Goal: Task Accomplishment & Management: Use online tool/utility

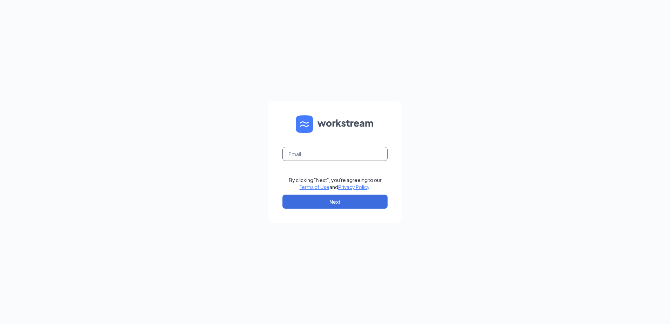
drag, startPoint x: 357, startPoint y: 153, endPoint x: 376, endPoint y: 154, distance: 19.3
click at [357, 153] on input "text" at bounding box center [334, 154] width 105 height 14
click at [316, 153] on input "text" at bounding box center [334, 154] width 105 height 14
type input "loginaccess15+jdb@analytix.com"
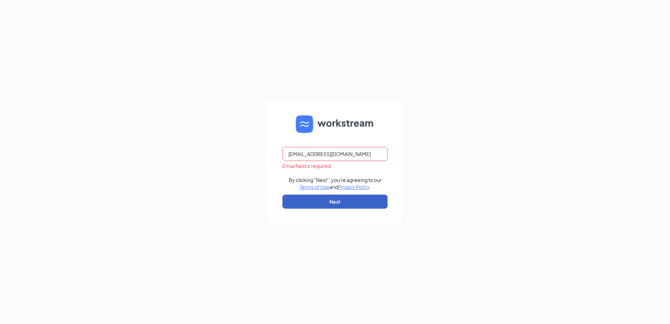
click at [337, 201] on button "Next" at bounding box center [334, 201] width 105 height 14
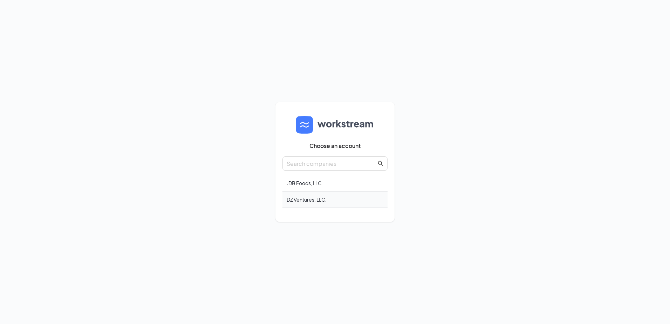
click at [302, 199] on div "DZ Ventures, LLC." at bounding box center [334, 199] width 105 height 16
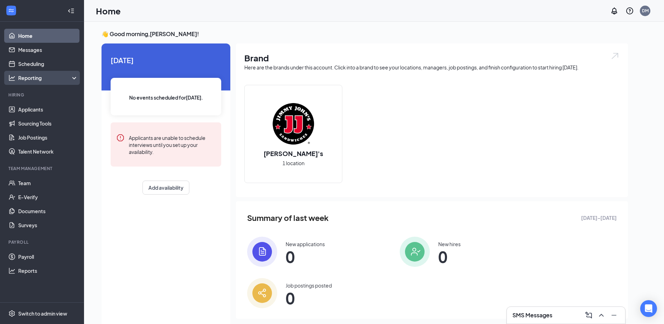
click at [73, 74] on div "Reporting" at bounding box center [48, 77] width 60 height 7
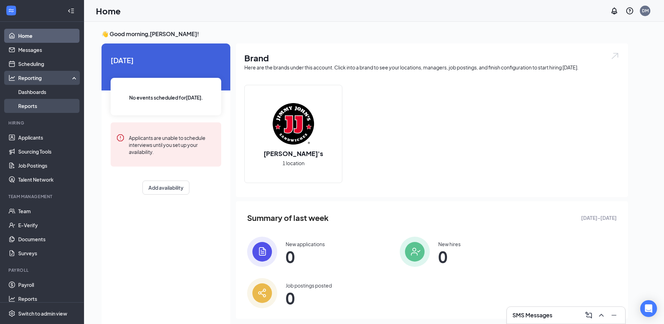
click at [32, 105] on link "Reports" at bounding box center [48, 106] width 60 height 14
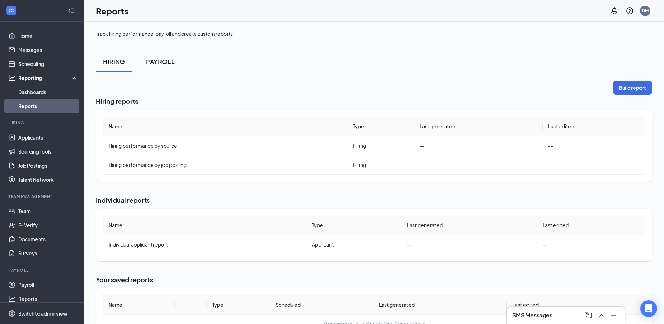
click at [169, 62] on div "PAYROLL" at bounding box center [160, 61] width 29 height 9
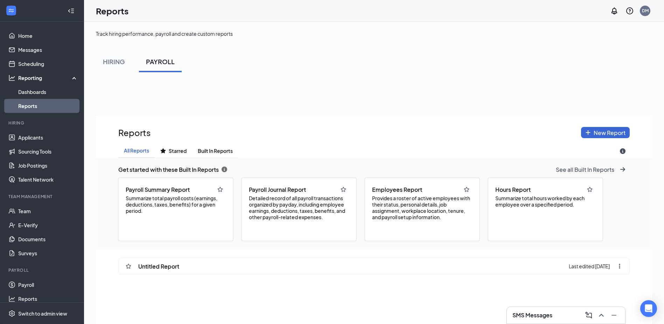
scroll to position [373, 556]
click at [176, 199] on span "Summarize total payroll costs (earnings, deductions, taxes, benefits) for a giv…" at bounding box center [176, 204] width 100 height 19
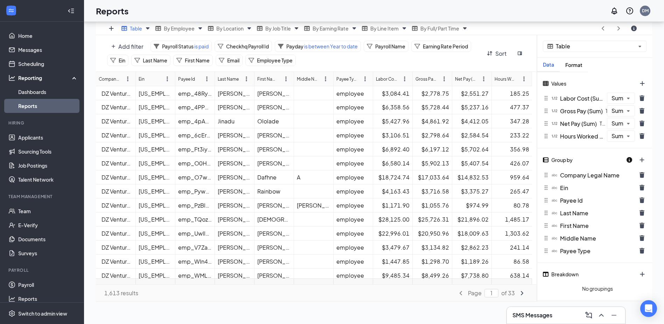
scroll to position [0, 0]
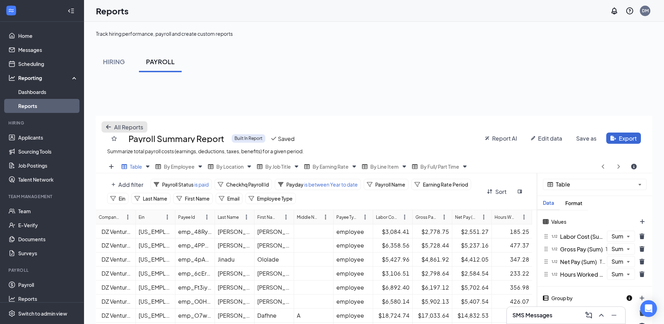
click at [109, 126] on icon "arrow-left icon" at bounding box center [108, 127] width 5 height 4
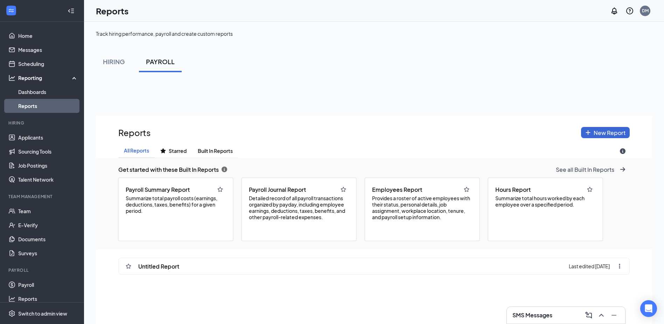
scroll to position [373, 556]
click at [437, 210] on span "Provides a roster of active employees with their status, personal details, job …" at bounding box center [422, 207] width 100 height 25
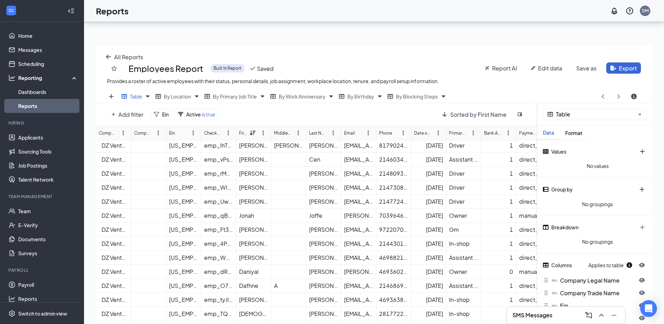
scroll to position [0, 0]
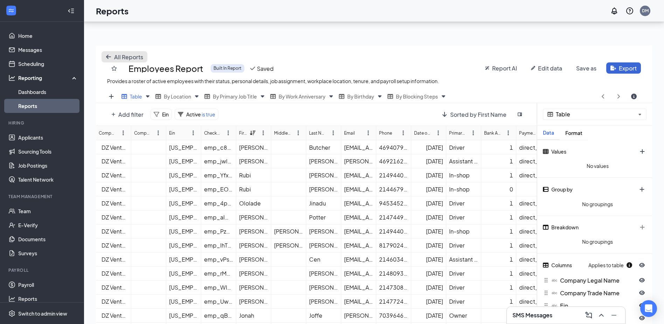
click at [108, 56] on icon "arrow-left icon" at bounding box center [109, 57] width 6 height 6
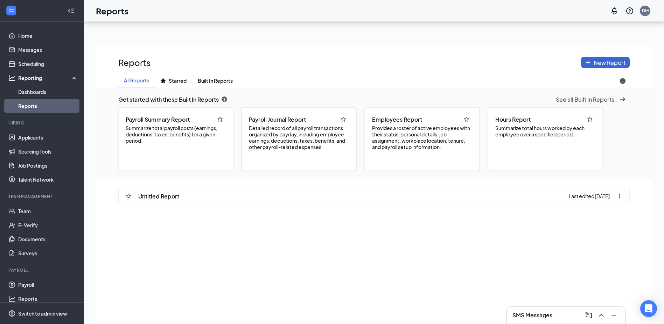
scroll to position [373, 556]
click at [180, 142] on span "Summarize total payroll costs (earnings, deductions, taxes, benefits) for a giv…" at bounding box center [176, 134] width 100 height 19
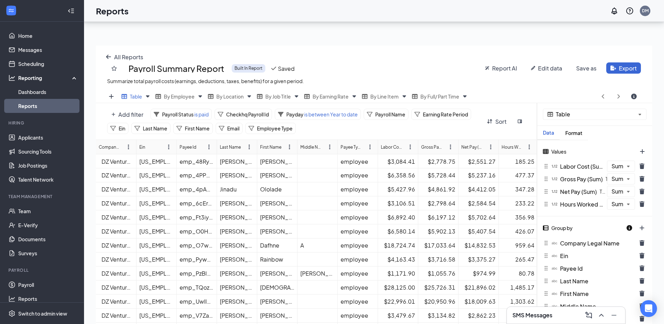
scroll to position [266, 556]
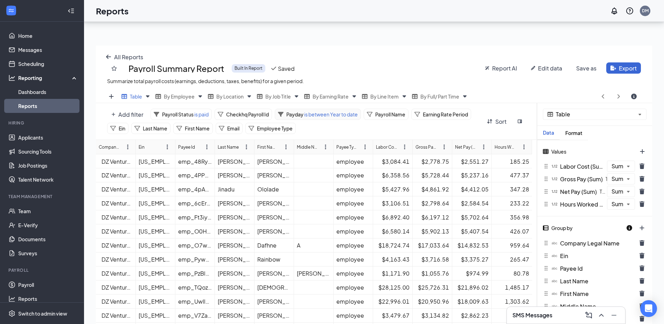
click at [331, 115] on span "is between Year to date" at bounding box center [331, 114] width 54 height 6
click at [453, 49] on div "All Reports Payroll Summary Report Built In Report Saved Summarize total payrol…" at bounding box center [374, 68] width 556 height 44
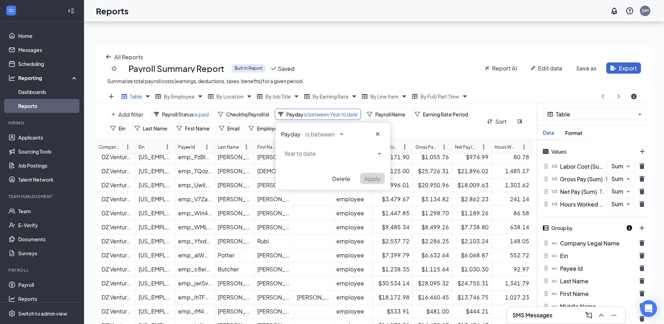
scroll to position [116, 0]
click at [375, 135] on icon "cross icon" at bounding box center [378, 134] width 6 height 6
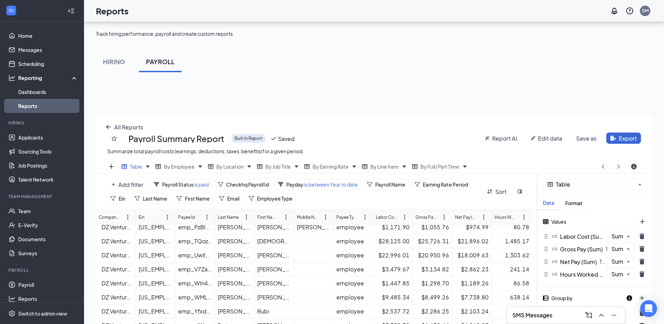
scroll to position [138, 0]
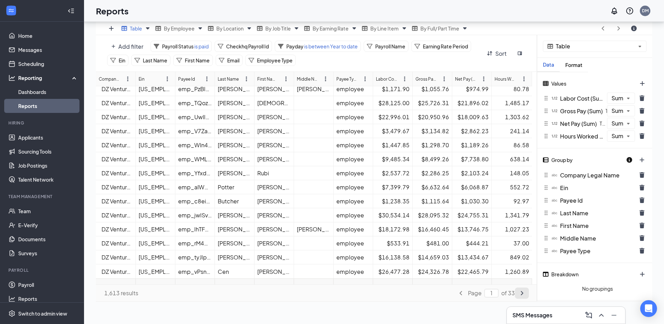
click at [522, 292] on icon "angle-right icon" at bounding box center [522, 293] width 6 height 6
type input "2"
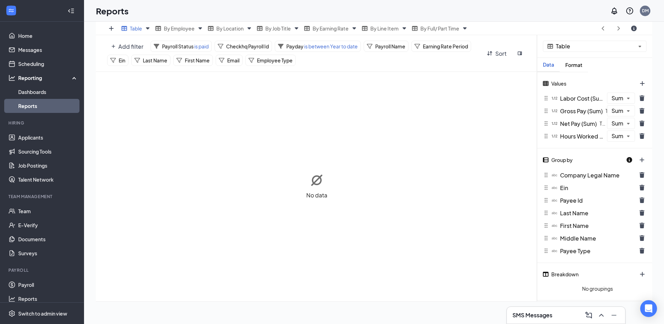
scroll to position [0, 0]
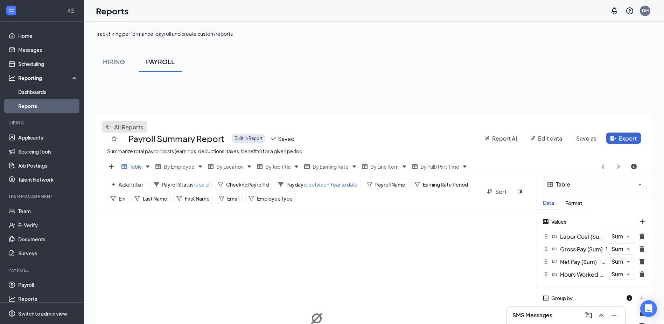
click at [105, 127] on button "All Reports" at bounding box center [125, 126] width 46 height 11
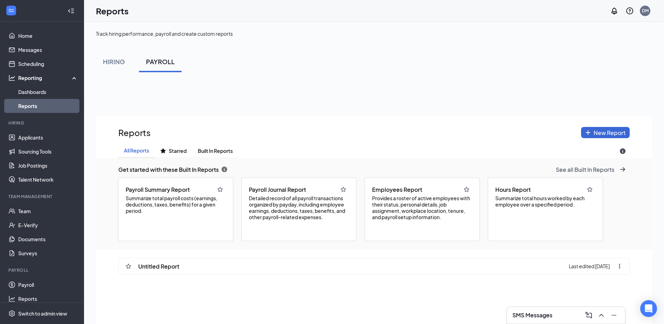
scroll to position [373, 556]
click at [229, 147] on button "Built In Reports" at bounding box center [215, 151] width 46 height 14
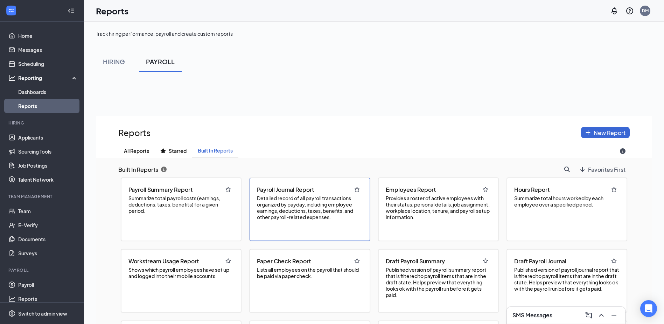
click at [305, 201] on span "Detailed record of all payroll transactions organized by payday, including empl…" at bounding box center [309, 207] width 105 height 25
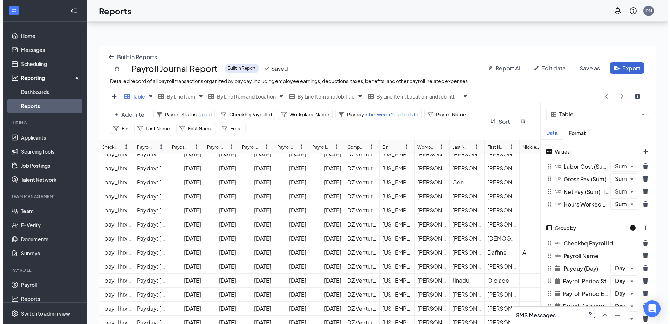
scroll to position [520, 0]
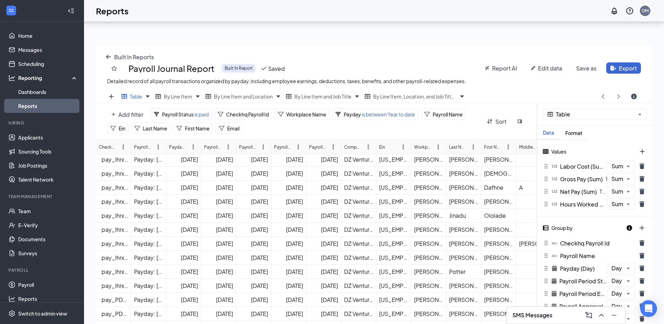
click at [249, 299] on div "Jun 1, 2025" at bounding box center [253, 299] width 29 height 7
click at [119, 299] on div "pay_PDwqw8nyFCE1bj2Zah86" at bounding box center [115, 299] width 27 height 7
click at [463, 97] on icon "Views" at bounding box center [462, 96] width 8 height 8
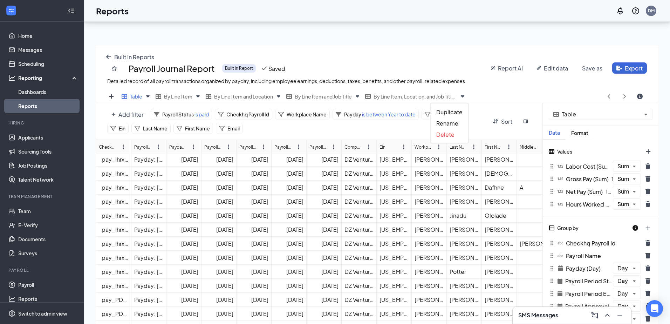
click at [505, 91] on div "Table By Line Item By Line Item and Location By Line Item and Job Title By Line…" at bounding box center [360, 96] width 480 height 13
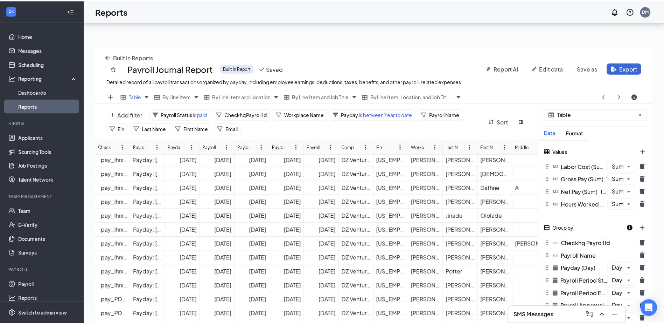
scroll to position [34752, 34462]
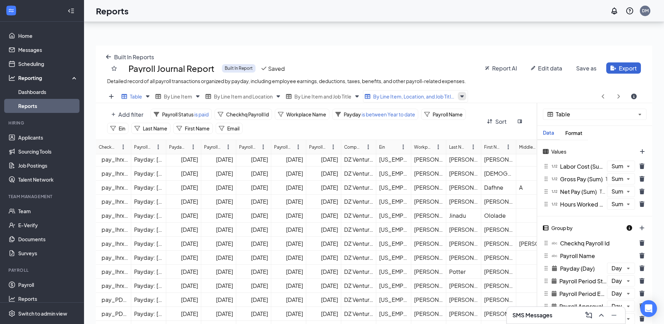
click at [463, 97] on icon "Views" at bounding box center [462, 96] width 8 height 8
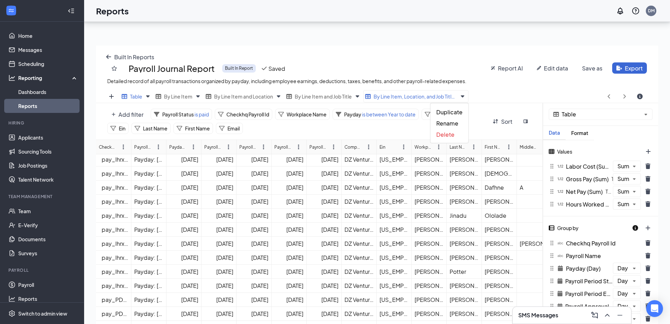
click at [500, 87] on div "Built In Reports Payroll Journal Report Built In Report Saved Detailed record o…" at bounding box center [377, 68] width 562 height 44
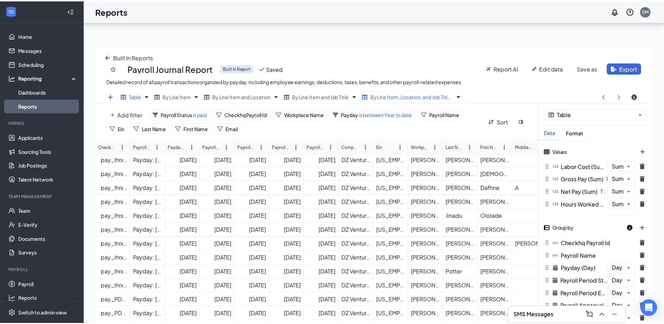
scroll to position [34752, 34462]
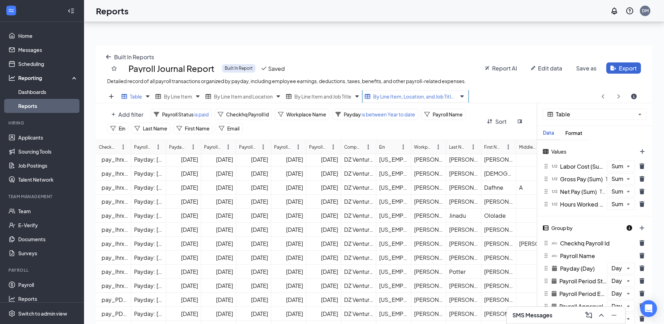
click at [402, 97] on span "By Line Item, Location, and Job Title Copy" at bounding box center [414, 96] width 83 height 6
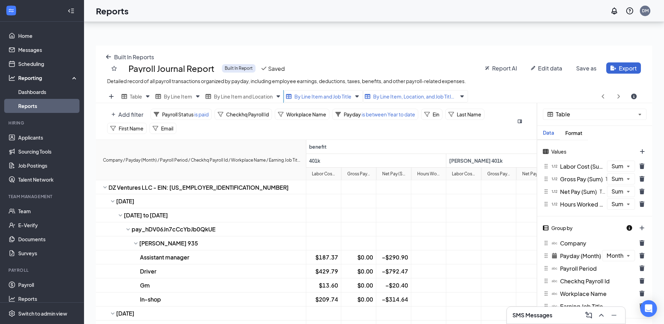
click at [313, 93] on span "By Line Item and Job Title" at bounding box center [323, 96] width 57 height 6
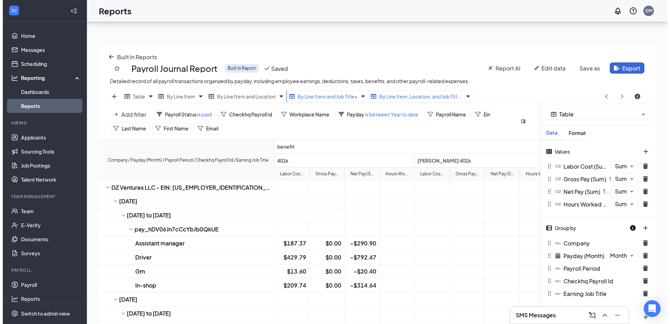
scroll to position [0, 0]
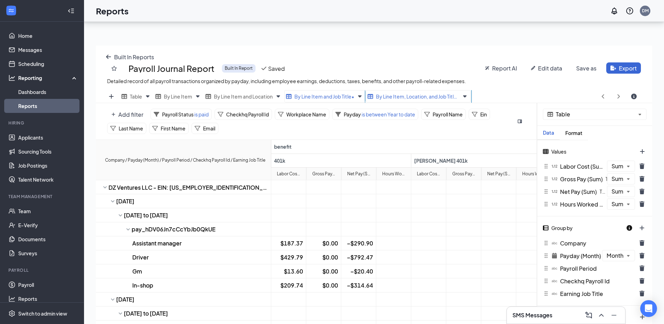
click at [398, 95] on span "By Line Item, Location, and Job Title Copy •" at bounding box center [417, 96] width 83 height 6
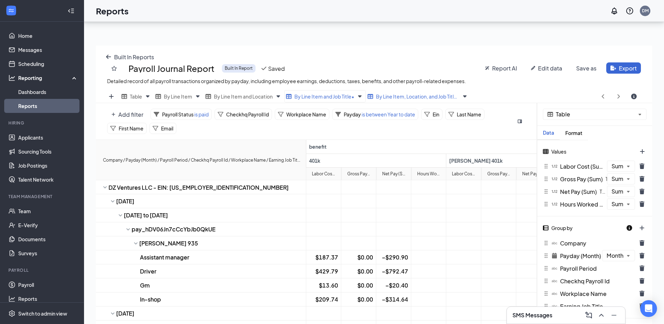
click at [124, 113] on span "Add filter" at bounding box center [130, 114] width 25 height 7
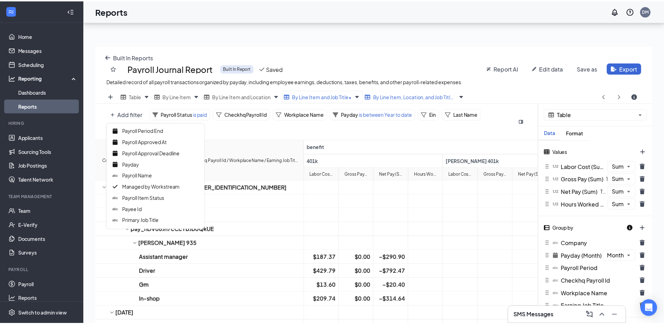
scroll to position [118, 0]
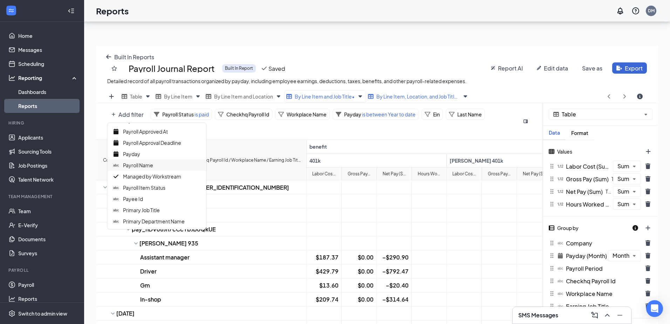
click at [148, 164] on span "Payroll Name" at bounding box center [138, 165] width 30 height 6
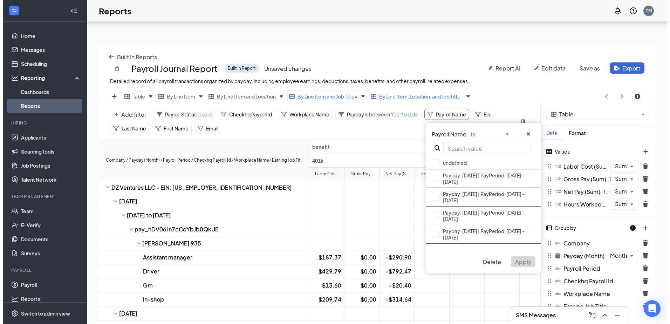
scroll to position [89, 0]
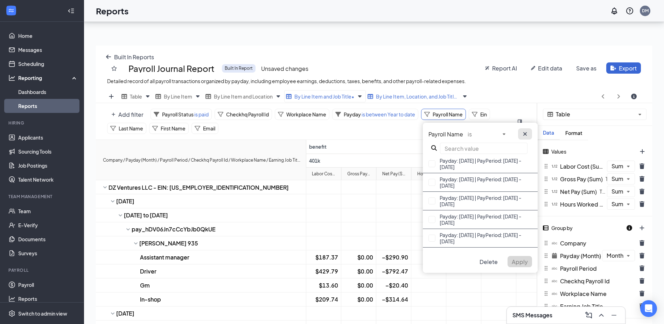
click at [525, 132] on icon "cross icon" at bounding box center [525, 134] width 6 height 6
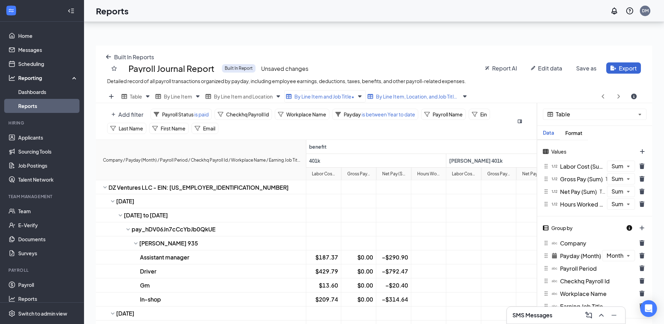
drag, startPoint x: 438, startPoint y: 116, endPoint x: 419, endPoint y: 55, distance: 64.1
click at [419, 55] on div "Built In Reports Payroll Journal Report Built In Report Unsaved changes Detaile…" at bounding box center [374, 68] width 556 height 44
click at [125, 112] on span "Add filter" at bounding box center [130, 114] width 25 height 7
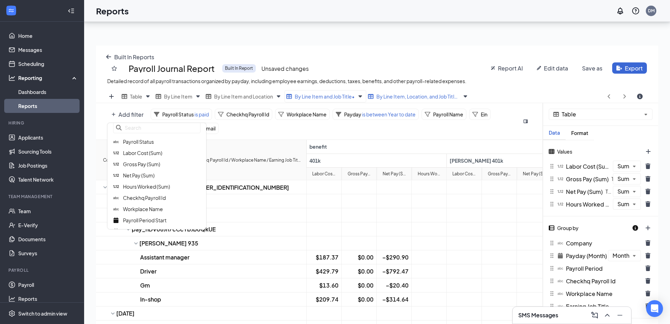
scroll to position [0, 0]
click at [183, 133] on input "text" at bounding box center [156, 134] width 87 height 11
type input "name"
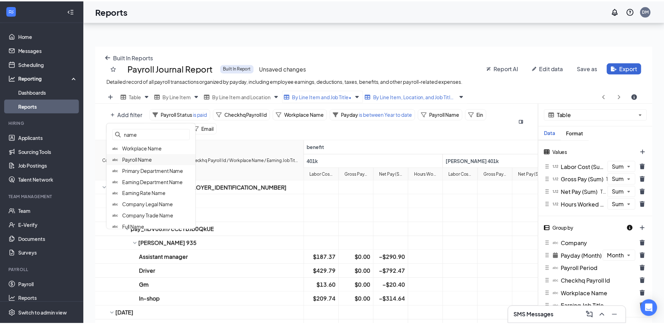
scroll to position [35, 0]
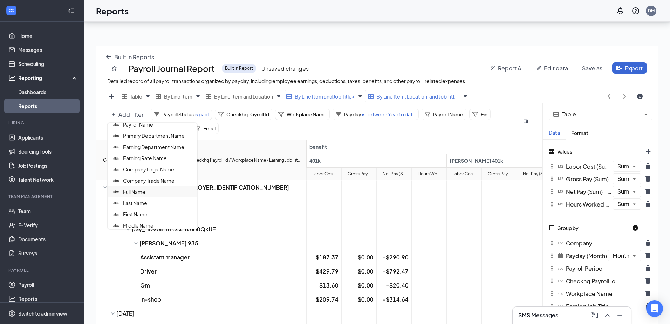
click at [150, 193] on div "Full Name" at bounding box center [152, 191] width 89 height 11
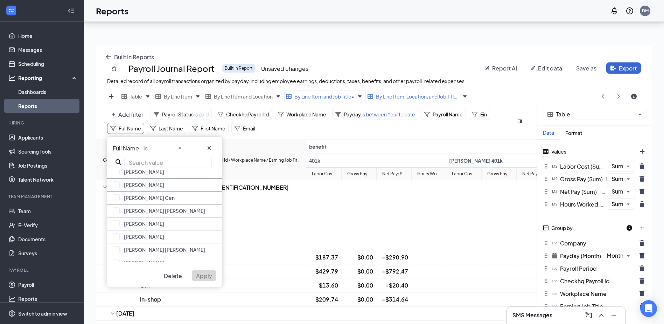
scroll to position [194, 0]
click at [210, 148] on icon "cross icon" at bounding box center [210, 148] width 4 height 4
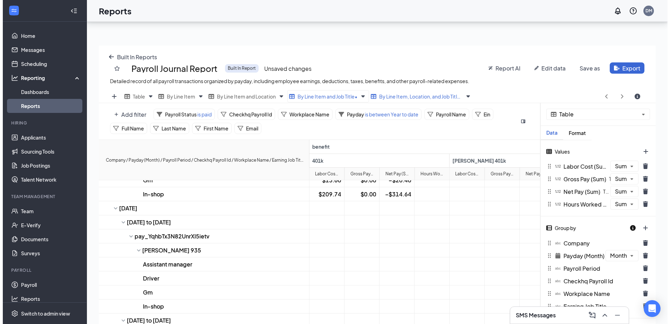
scroll to position [105, 0]
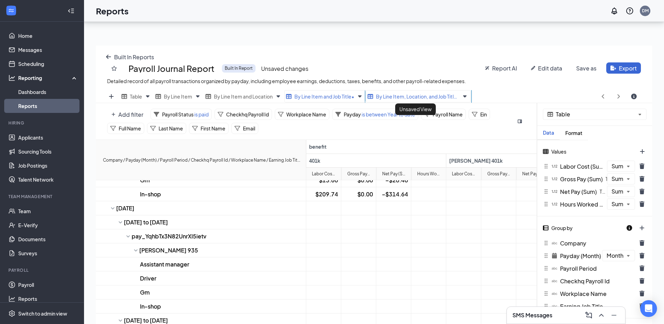
click at [428, 96] on span "By Line Item, Location, and Job Title Copy •" at bounding box center [417, 96] width 83 height 6
click at [377, 115] on span "is between Year to date" at bounding box center [388, 114] width 54 height 6
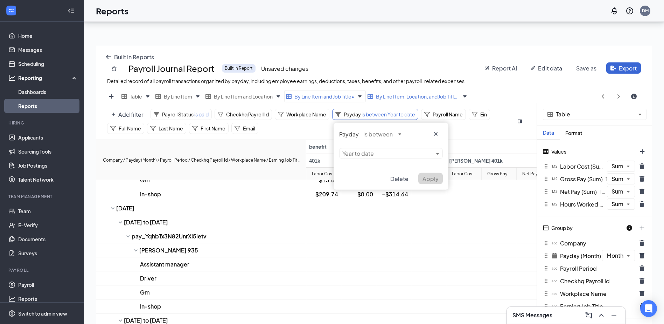
click at [438, 152] on div "Payday is between Year to date Delete Apply" at bounding box center [391, 156] width 115 height 67
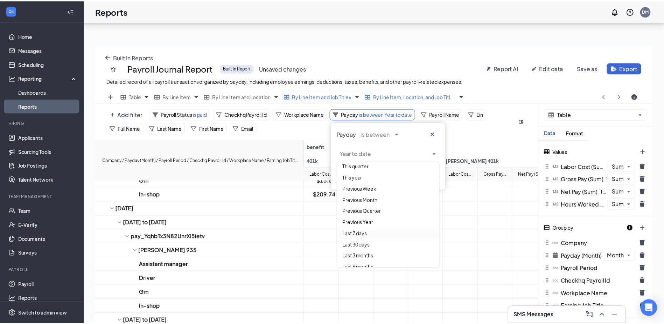
scroll to position [0, 0]
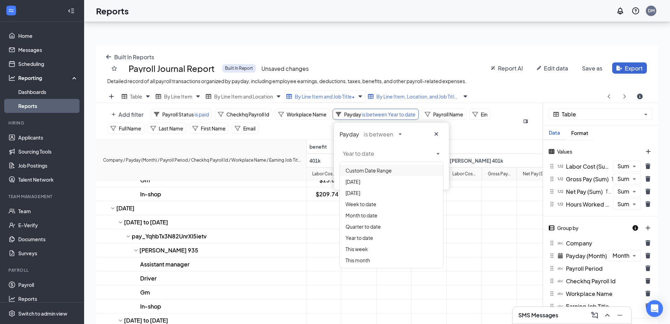
click at [378, 170] on span "Custom Date Range" at bounding box center [368, 170] width 46 height 6
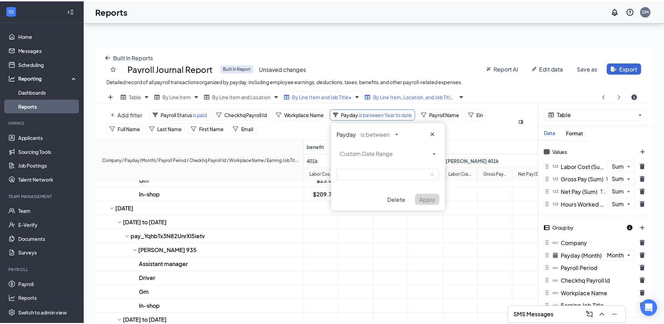
scroll to position [34752, 34462]
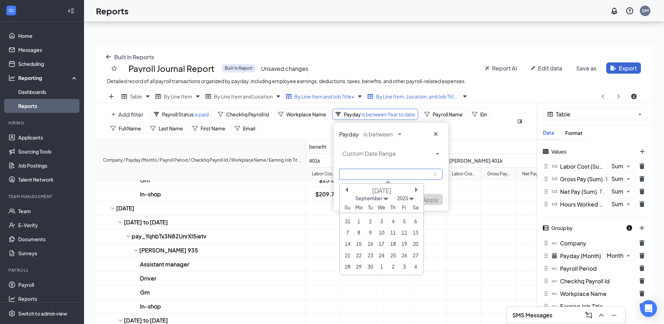
click at [424, 174] on input at bounding box center [391, 173] width 104 height 11
click at [346, 189] on button "Previous Month" at bounding box center [345, 189] width 5 height 5
click at [347, 190] on button "Previous Month" at bounding box center [345, 189] width 5 height 5
click at [348, 221] on div "1" at bounding box center [347, 220] width 9 height 9
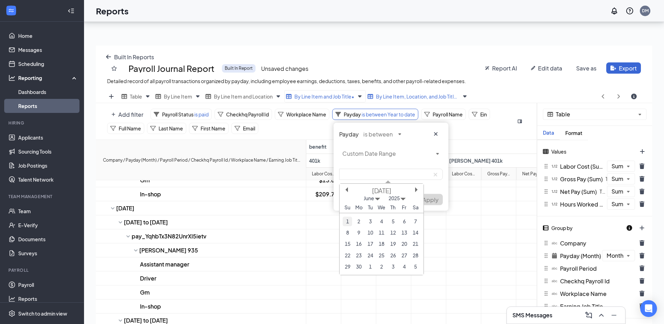
type input "6/01/2025"
click at [417, 132] on div "Payday is between" at bounding box center [391, 133] width 115 height 11
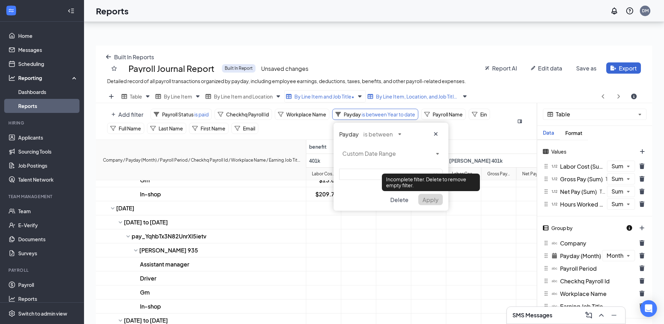
click at [405, 174] on div "Incomplete filter. Delete to remove empty filter. Incomplete filter. Delete to …" at bounding box center [431, 182] width 98 height 18
click at [373, 174] on input at bounding box center [391, 173] width 104 height 11
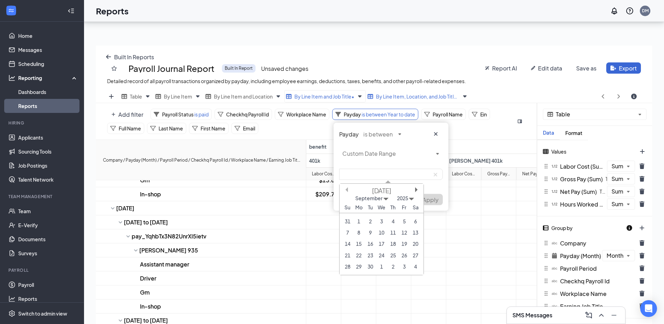
click at [347, 189] on button "Previous Month" at bounding box center [345, 189] width 5 height 5
click at [348, 219] on div "1" at bounding box center [347, 220] width 9 height 9
click at [348, 188] on div "June 2025" at bounding box center [382, 190] width 84 height 8
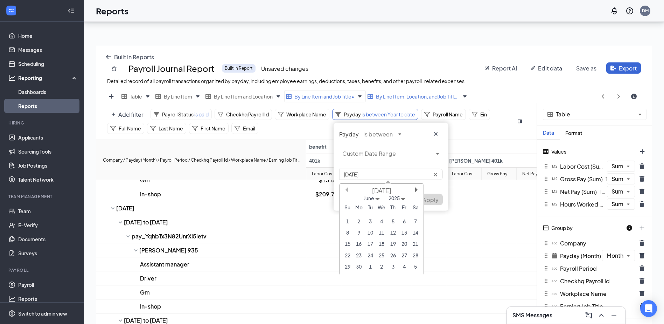
click at [345, 189] on button "Previous Month" at bounding box center [345, 189] width 5 height 5
click at [417, 189] on button "Next Month" at bounding box center [417, 189] width 5 height 5
click at [347, 219] on div "1" at bounding box center [347, 220] width 9 height 9
click at [362, 269] on div "30" at bounding box center [358, 266] width 9 height 9
click at [348, 219] on div "1" at bounding box center [347, 220] width 9 height 9
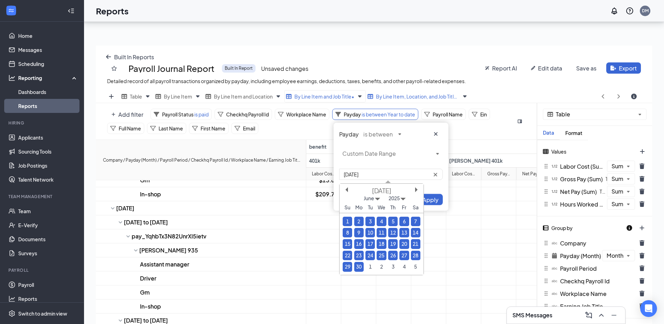
click at [360, 267] on div "30" at bounding box center [358, 266] width 9 height 9
type input "6/01/2025-6/30/2025"
click at [431, 200] on span "Apply" at bounding box center [431, 199] width 16 height 7
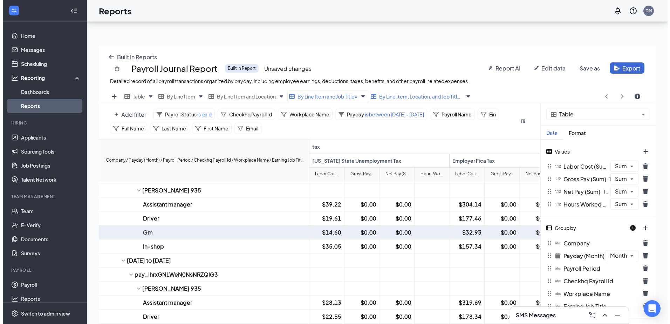
scroll to position [137, 0]
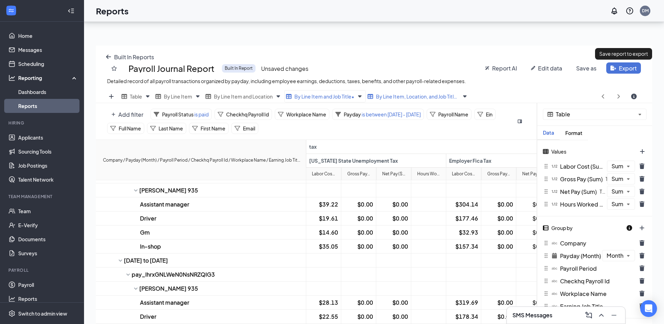
click at [630, 69] on span "Export" at bounding box center [628, 67] width 18 height 7
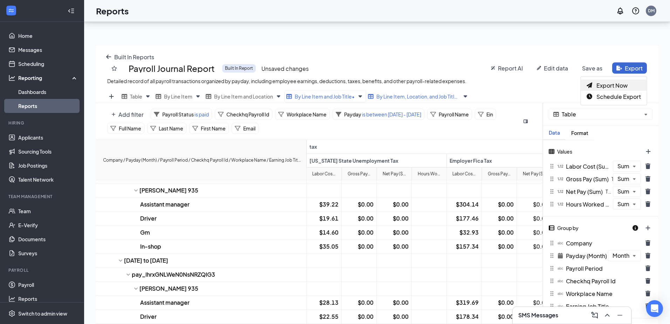
click at [621, 83] on span "Export Now" at bounding box center [611, 85] width 31 height 7
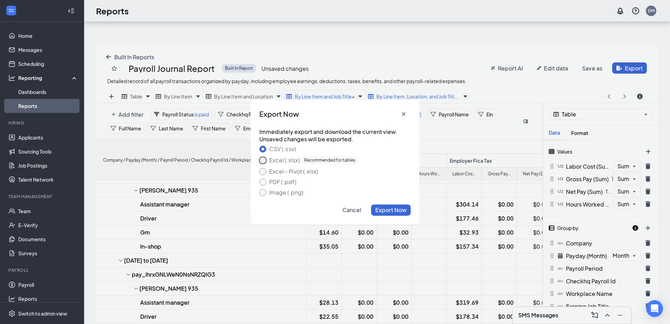
click at [265, 162] on button "Excel (.xlsx) Recommended for tables" at bounding box center [262, 160] width 7 height 7
click at [399, 210] on span "Export Now" at bounding box center [390, 209] width 31 height 7
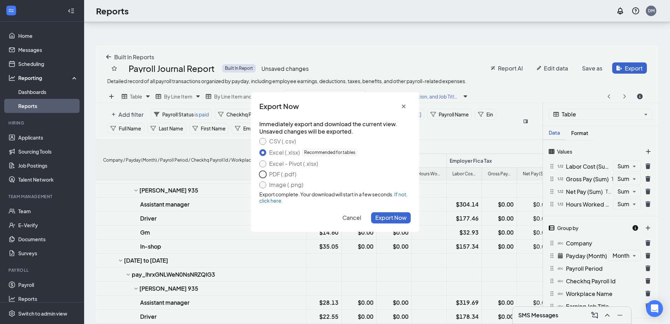
drag, startPoint x: 262, startPoint y: 174, endPoint x: 283, endPoint y: 183, distance: 22.9
click at [262, 174] on button "PDF (.pdf)" at bounding box center [262, 174] width 7 height 7
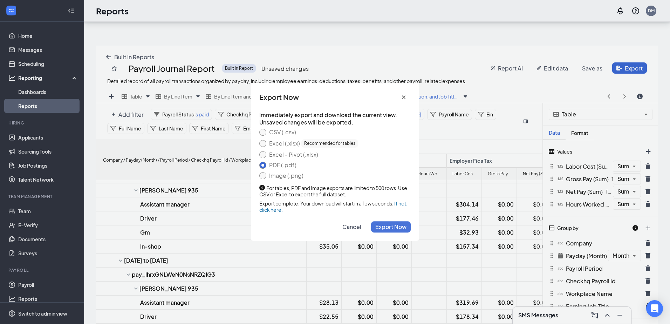
click at [394, 225] on span "Export Now" at bounding box center [390, 226] width 31 height 7
click at [384, 228] on span "Export Now" at bounding box center [390, 226] width 31 height 7
click at [404, 97] on icon "cross icon" at bounding box center [404, 97] width 4 height 4
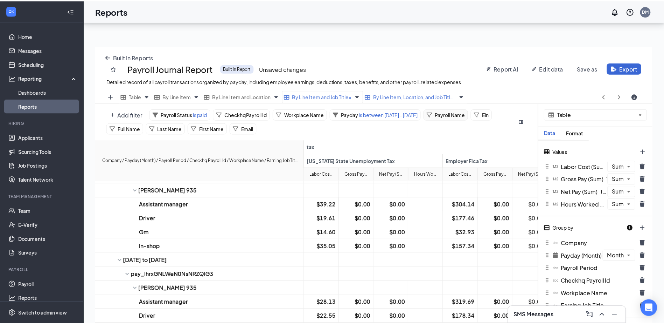
scroll to position [34752, 34462]
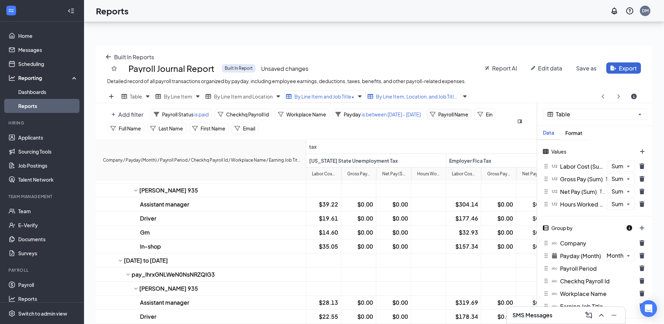
click at [466, 113] on span "Payroll Name" at bounding box center [453, 114] width 30 height 6
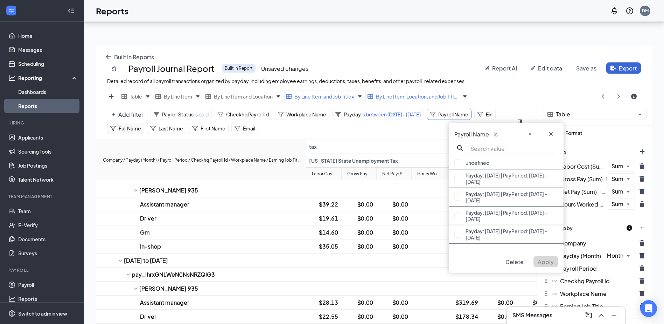
click at [141, 130] on span "Full Name" at bounding box center [130, 128] width 22 height 6
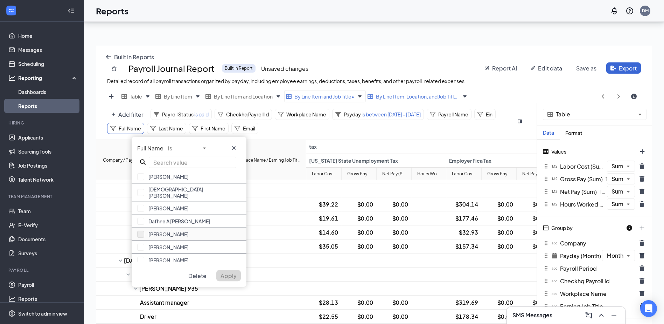
click at [139, 230] on button "button" at bounding box center [140, 233] width 7 height 7
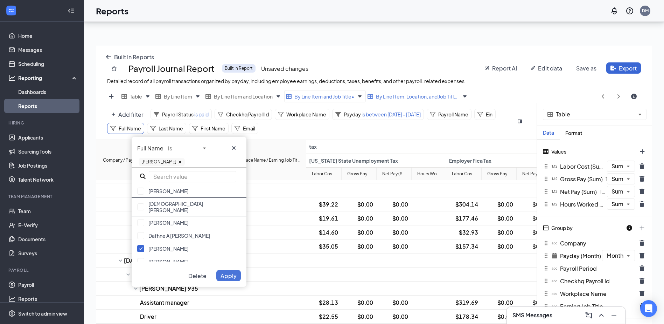
click at [232, 277] on span "Apply" at bounding box center [229, 275] width 16 height 7
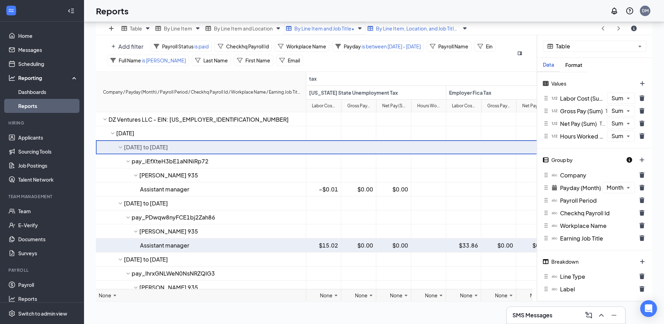
scroll to position [0, 0]
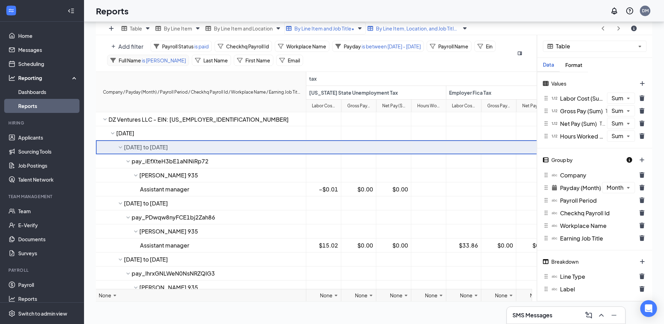
click at [179, 57] on div "Full Name is Denise Gomez Rodriguez" at bounding box center [148, 60] width 82 height 11
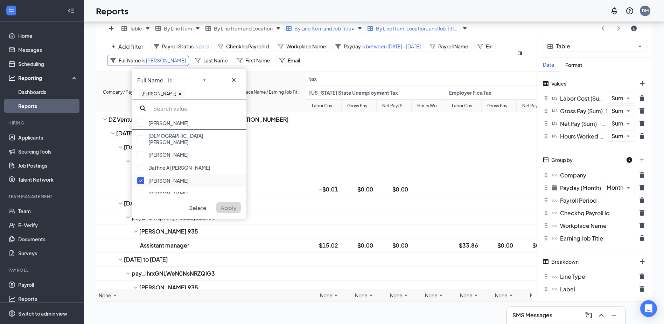
click at [142, 177] on button "button" at bounding box center [140, 180] width 7 height 7
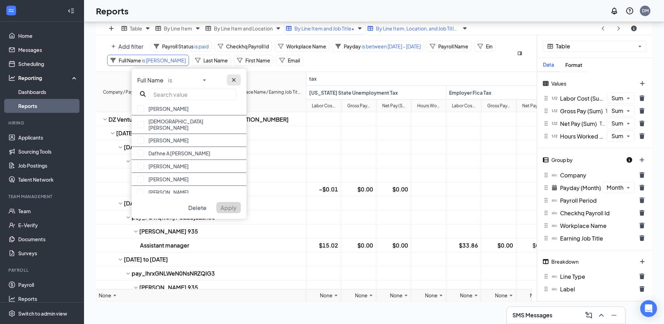
click at [235, 81] on icon "cross icon" at bounding box center [234, 80] width 4 height 4
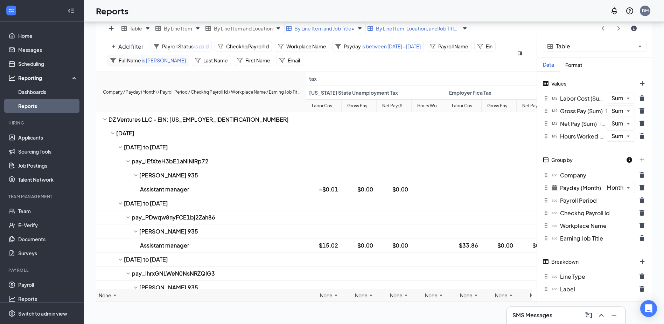
click at [186, 59] on span "is Denise Gomez Rodriguez" at bounding box center [163, 60] width 45 height 6
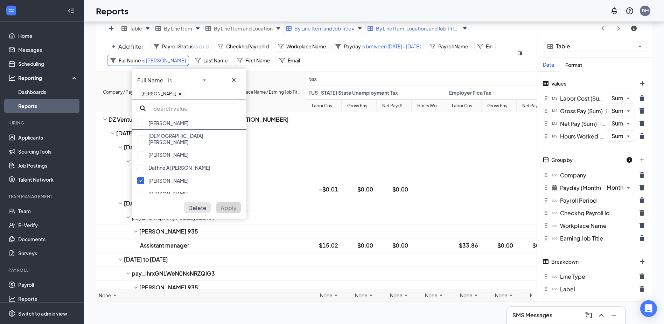
click at [200, 206] on span "Delete" at bounding box center [197, 207] width 18 height 7
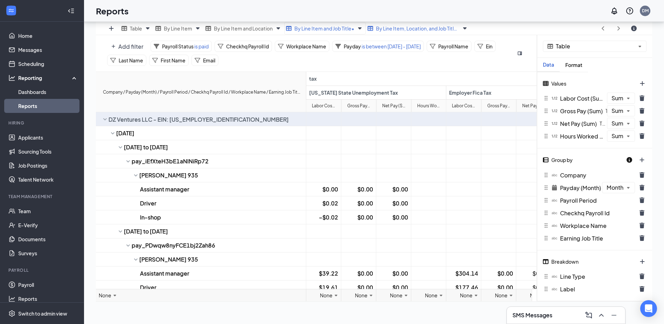
scroll to position [68, 0]
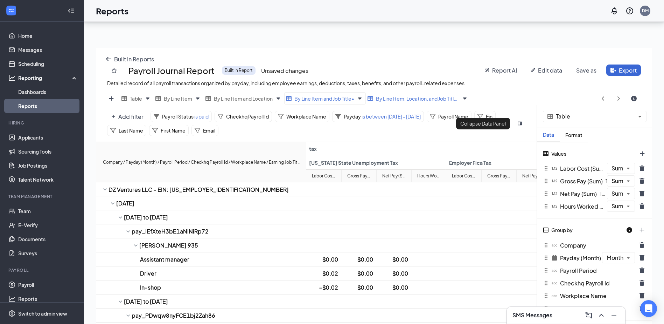
click at [522, 121] on button "sidebar-flip icon" at bounding box center [520, 123] width 13 height 11
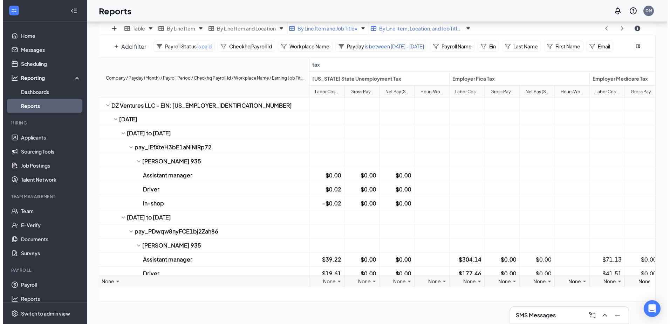
scroll to position [33, 0]
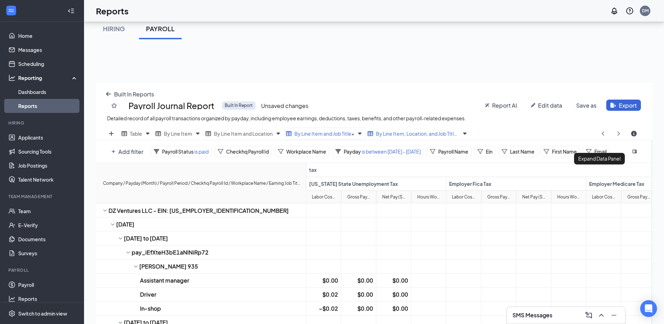
click at [634, 153] on icon "sidebar-flip icon" at bounding box center [635, 152] width 4 height 4
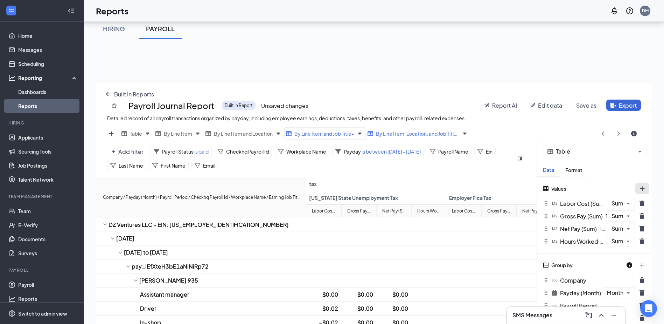
click at [641, 187] on button "plus icon" at bounding box center [643, 188] width 14 height 11
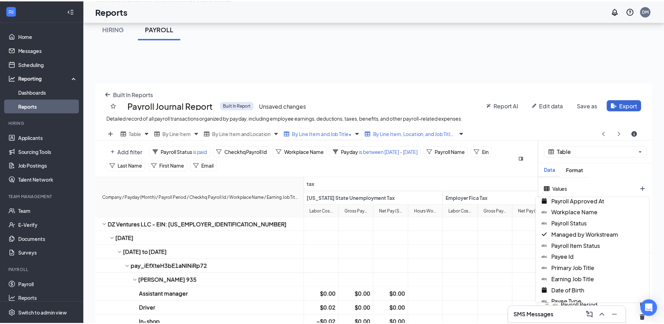
scroll to position [0, 0]
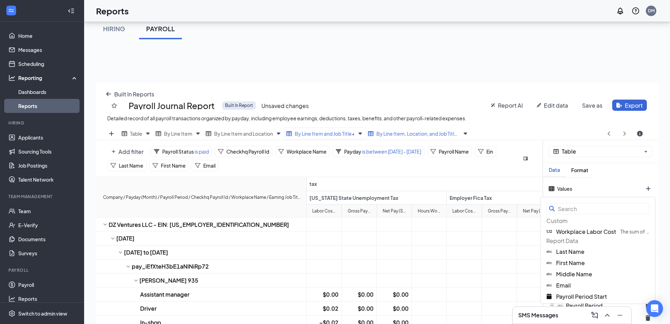
click at [587, 207] on input "text" at bounding box center [597, 208] width 103 height 11
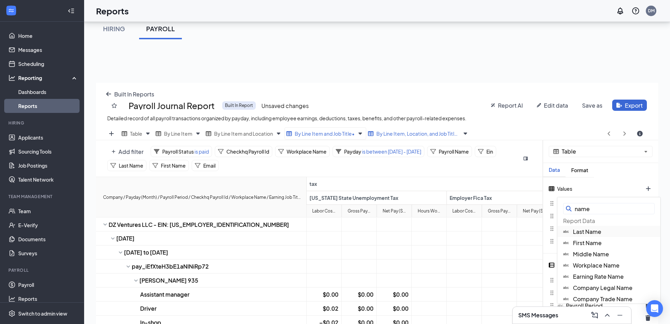
type input "name"
click at [591, 231] on span "Last Name" at bounding box center [587, 231] width 28 height 7
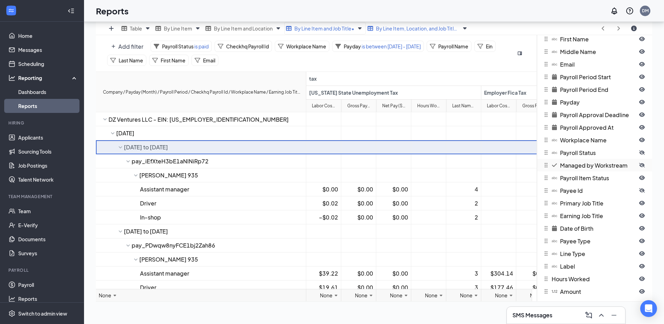
scroll to position [210, 0]
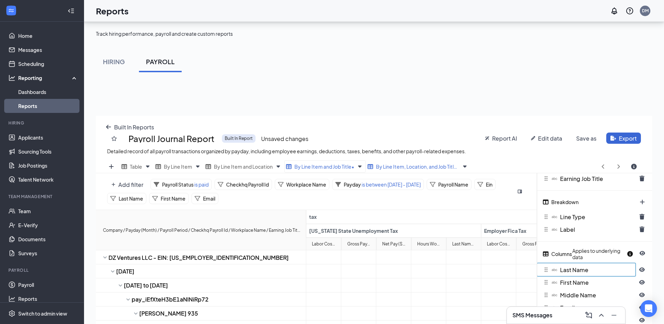
scroll to position [138, 0]
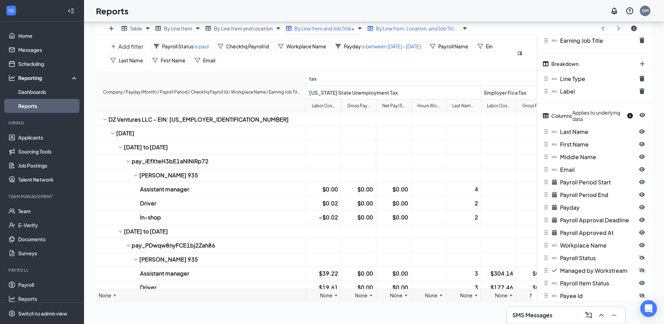
drag, startPoint x: 267, startPoint y: 91, endPoint x: 234, endPoint y: 91, distance: 33.6
click at [234, 91] on div "Company / Payday (Month) / Payroll Period / Checkhq Payroll Id / Workplace Name…" at bounding box center [202, 92] width 198 height 7
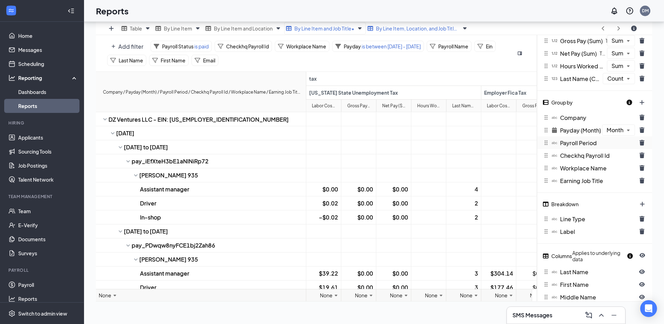
scroll to position [175, 0]
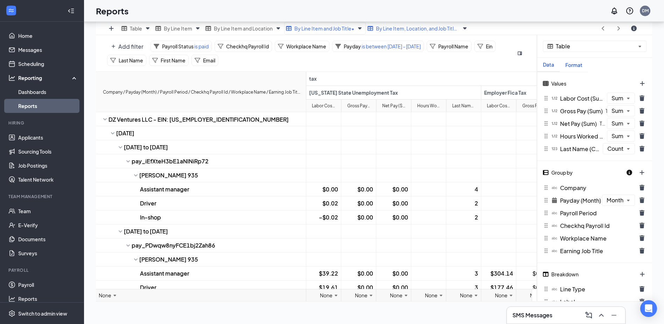
click at [576, 66] on div "Format" at bounding box center [574, 65] width 28 height 6
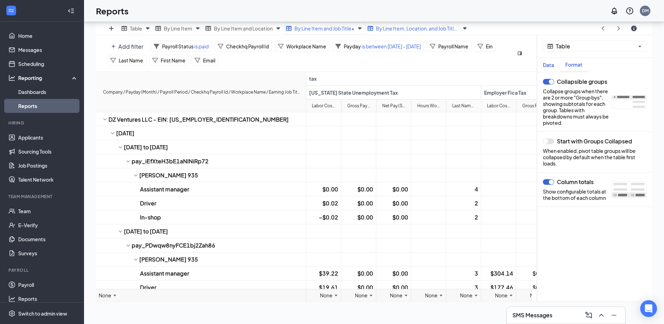
click at [551, 64] on div "Data" at bounding box center [549, 65] width 22 height 6
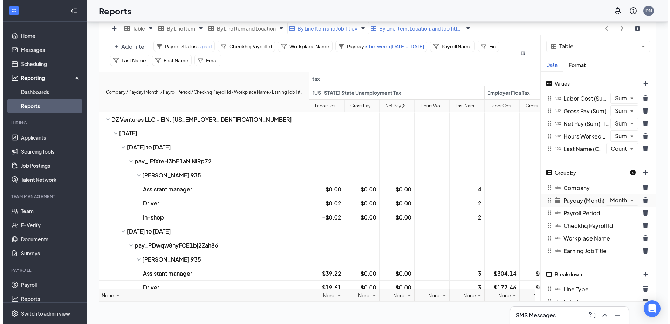
scroll to position [35, 0]
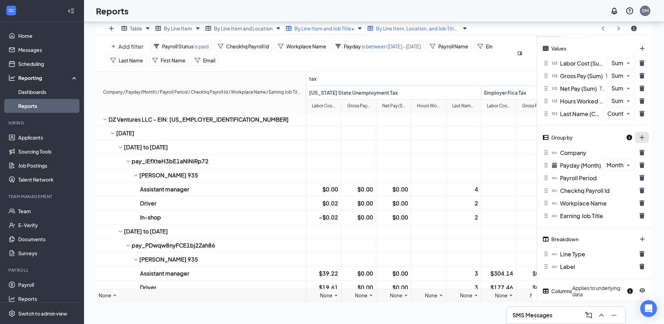
click at [642, 138] on button "plus icon" at bounding box center [642, 137] width 14 height 11
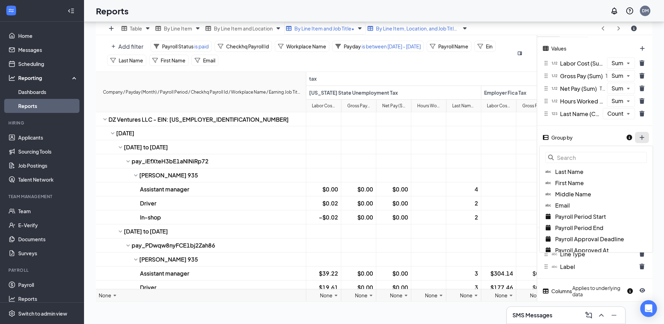
scroll to position [266, 562]
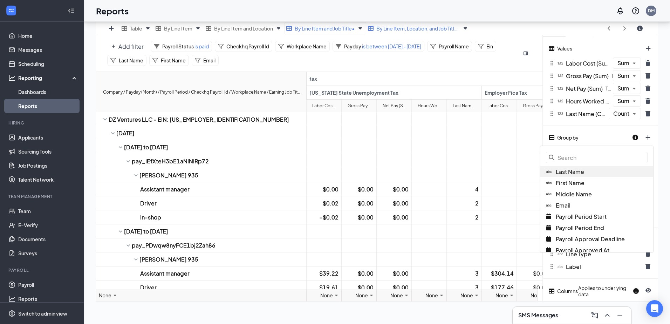
click at [592, 172] on div "Last Name" at bounding box center [596, 171] width 113 height 11
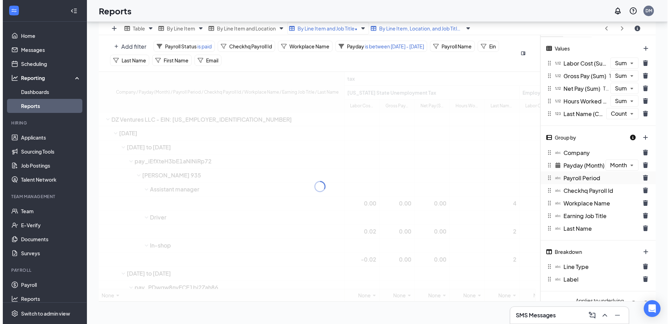
scroll to position [34752, 34462]
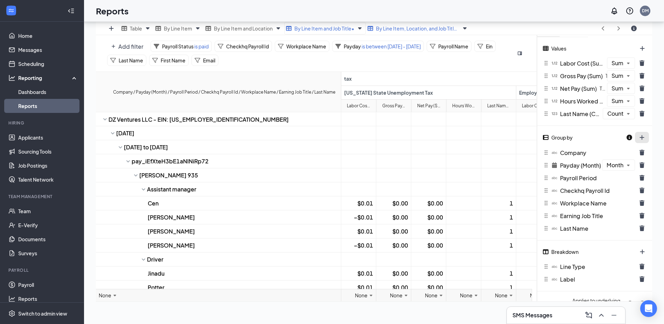
click at [644, 137] on button "plus icon" at bounding box center [642, 137] width 14 height 11
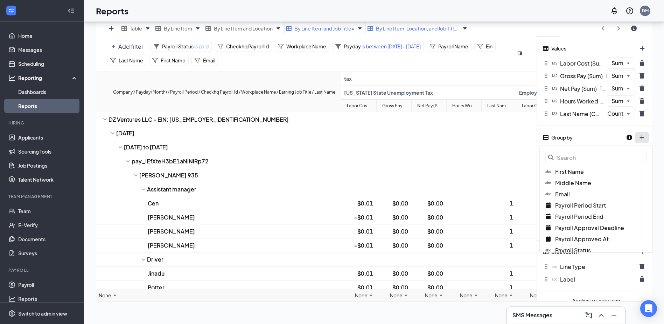
scroll to position [266, 562]
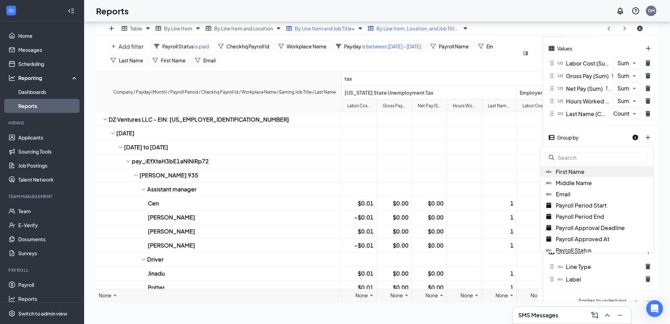
click at [575, 174] on span "First Name" at bounding box center [569, 171] width 29 height 7
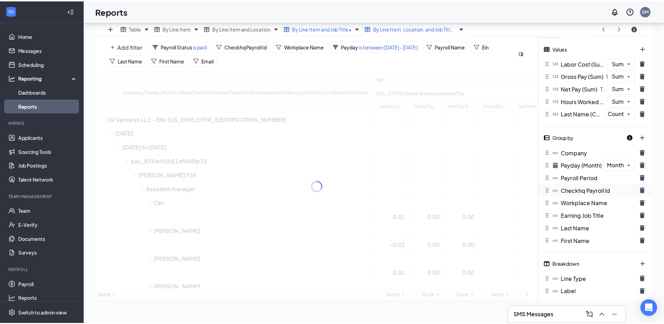
scroll to position [34752, 34462]
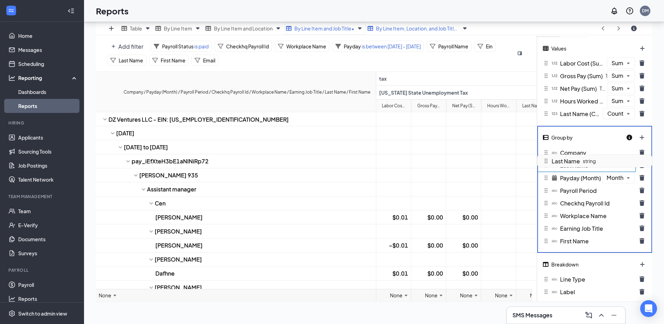
drag, startPoint x: 546, startPoint y: 231, endPoint x: 541, endPoint y: 164, distance: 67.4
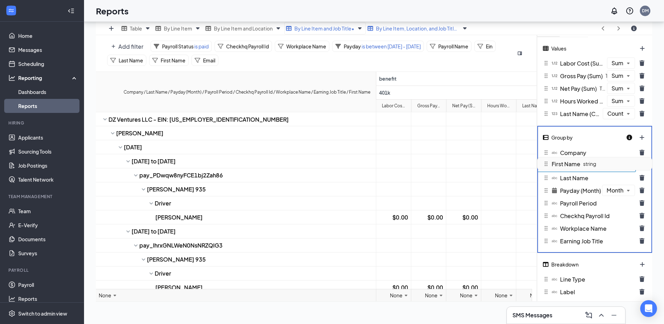
drag, startPoint x: 547, startPoint y: 243, endPoint x: 550, endPoint y: 166, distance: 77.1
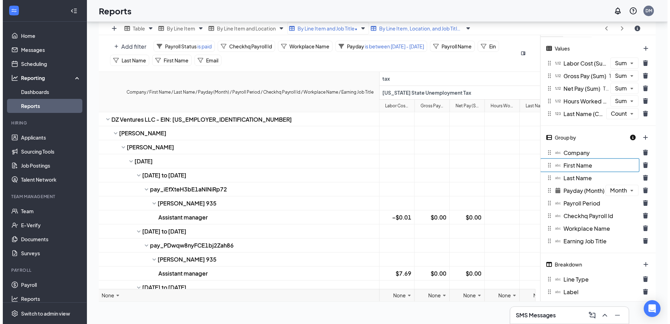
scroll to position [0, 0]
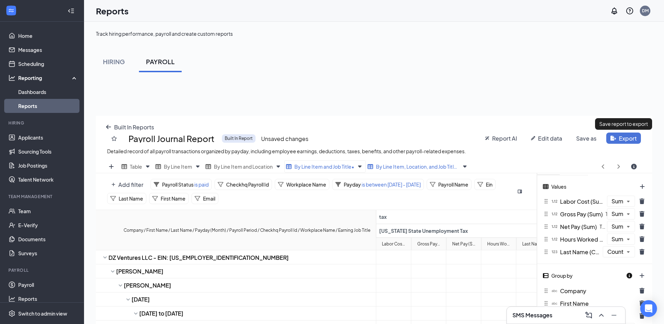
click at [626, 136] on span "Export" at bounding box center [628, 137] width 18 height 7
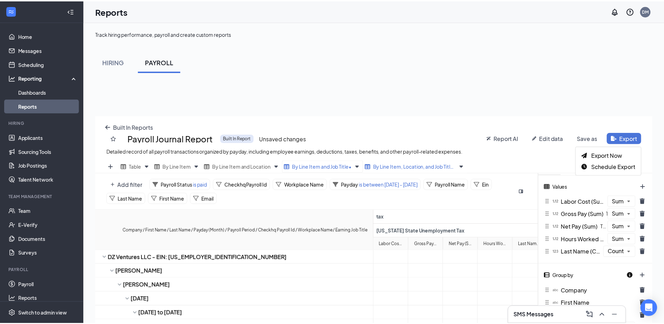
scroll to position [266, 562]
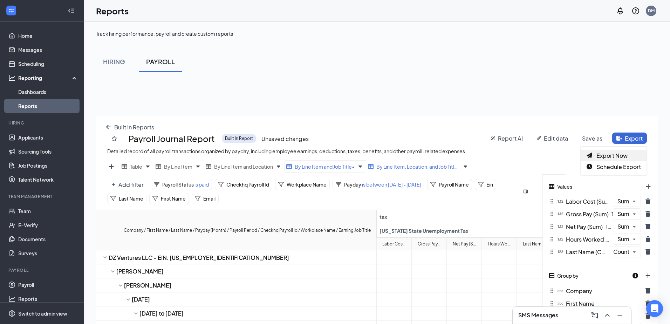
click at [618, 152] on span "Export Now" at bounding box center [611, 155] width 31 height 7
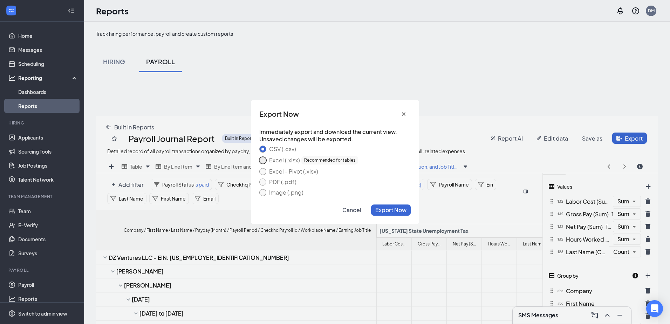
click at [263, 160] on button "Excel (.xlsx) Recommended for tables" at bounding box center [262, 160] width 7 height 7
click at [401, 211] on span "Export Now" at bounding box center [390, 209] width 31 height 7
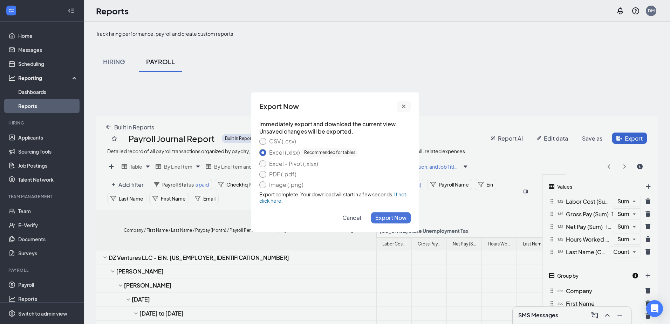
click at [408, 104] on button "cross icon" at bounding box center [403, 106] width 14 height 11
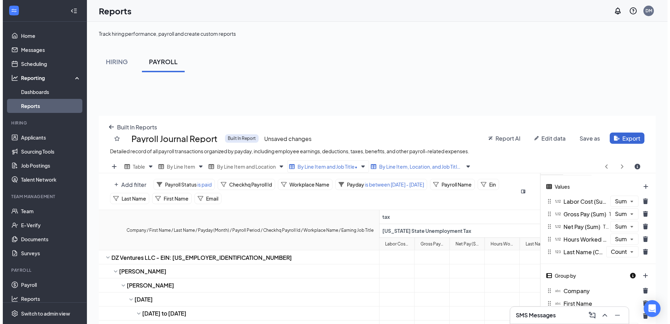
scroll to position [34752, 34462]
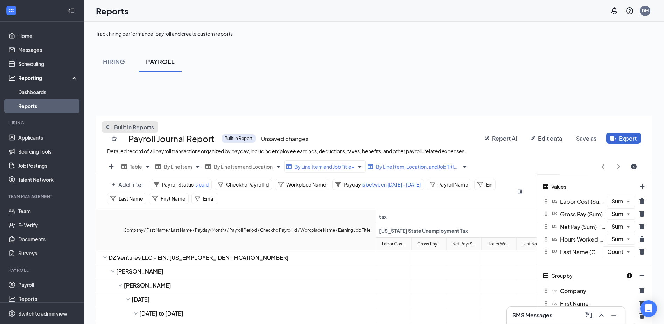
click at [108, 127] on icon "arrow-left icon" at bounding box center [108, 127] width 5 height 4
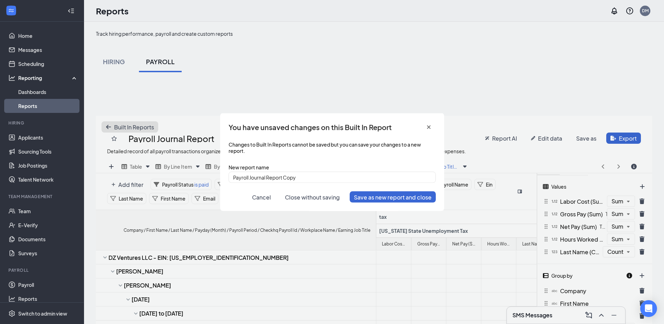
scroll to position [266, 562]
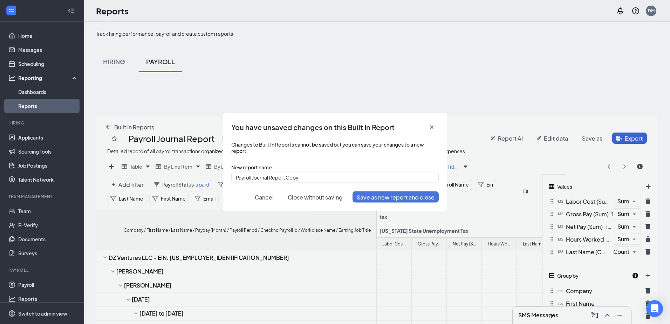
click at [402, 199] on span "Save as new report and close" at bounding box center [395, 196] width 78 height 7
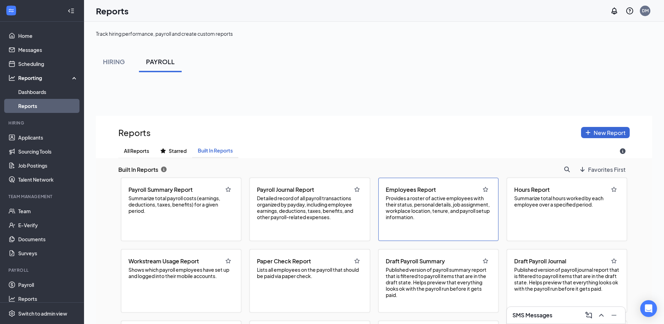
scroll to position [70, 0]
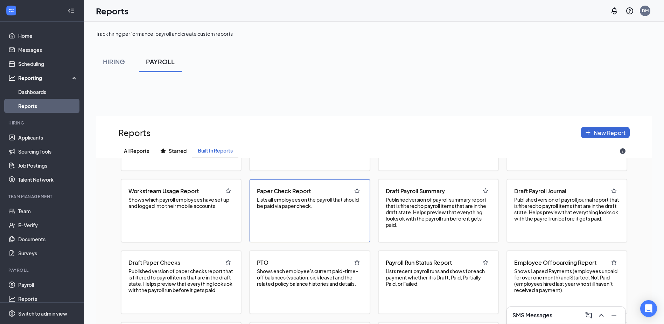
click at [296, 199] on span "Lists all employees on the payroll that should be paid via paper check." at bounding box center [309, 202] width 105 height 13
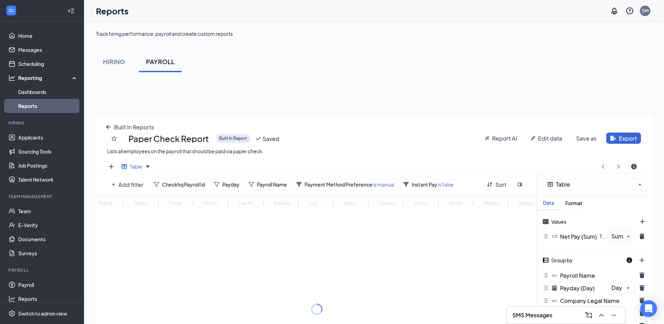
scroll to position [266, 556]
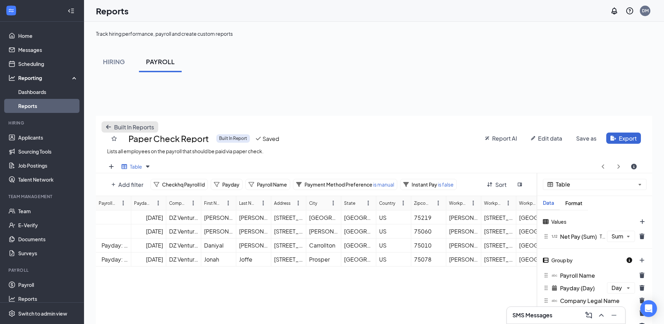
click at [108, 127] on icon "arrow-left icon" at bounding box center [109, 127] width 6 height 6
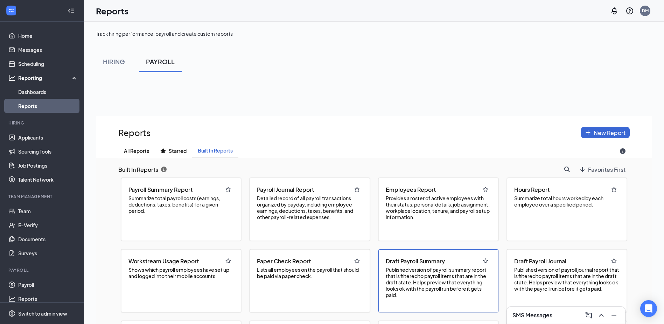
scroll to position [70, 0]
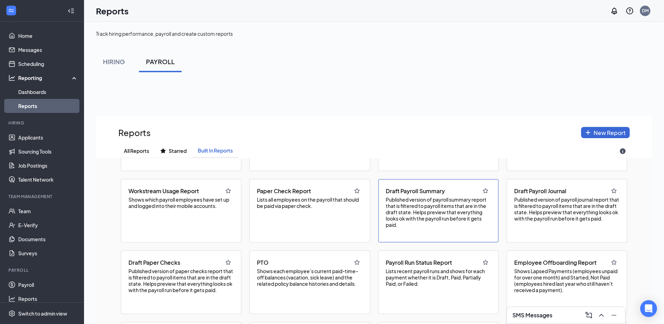
click at [446, 279] on span "Lists recent payroll runs and shows for each payment whether it is Draft, Paid,…" at bounding box center [438, 277] width 105 height 19
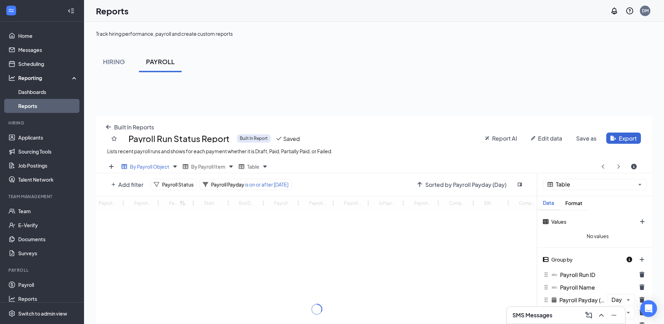
scroll to position [266, 556]
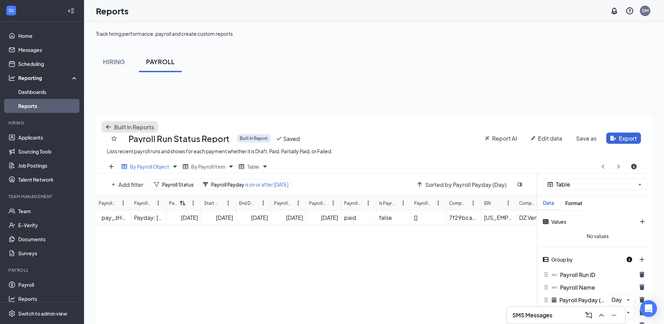
click at [105, 127] on button "Built In Reports" at bounding box center [130, 126] width 57 height 11
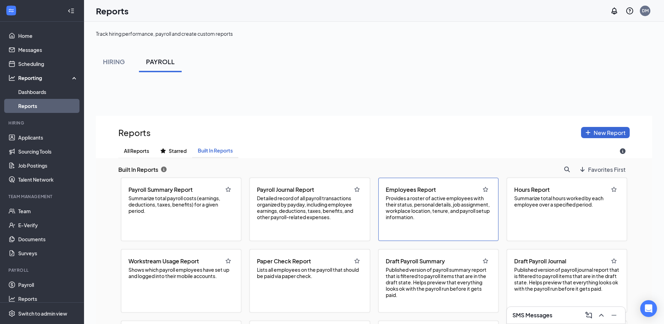
click at [408, 202] on span "Provides a roster of active employees with their status, personal details, job …" at bounding box center [438, 207] width 105 height 25
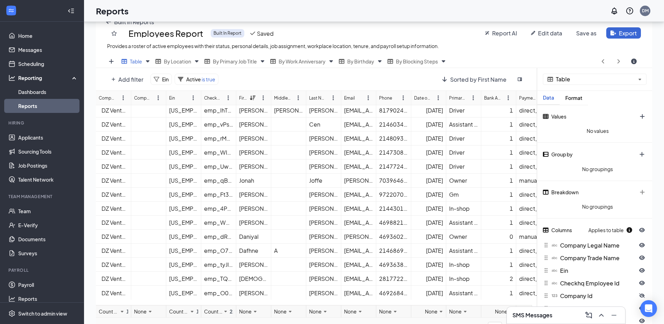
scroll to position [35, 0]
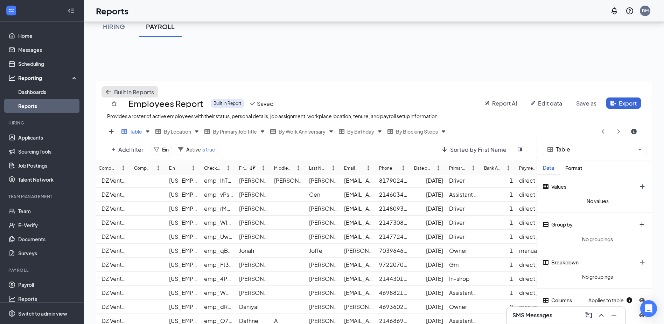
click at [110, 91] on icon "arrow-left icon" at bounding box center [109, 92] width 6 height 6
